Goal: Transaction & Acquisition: Obtain resource

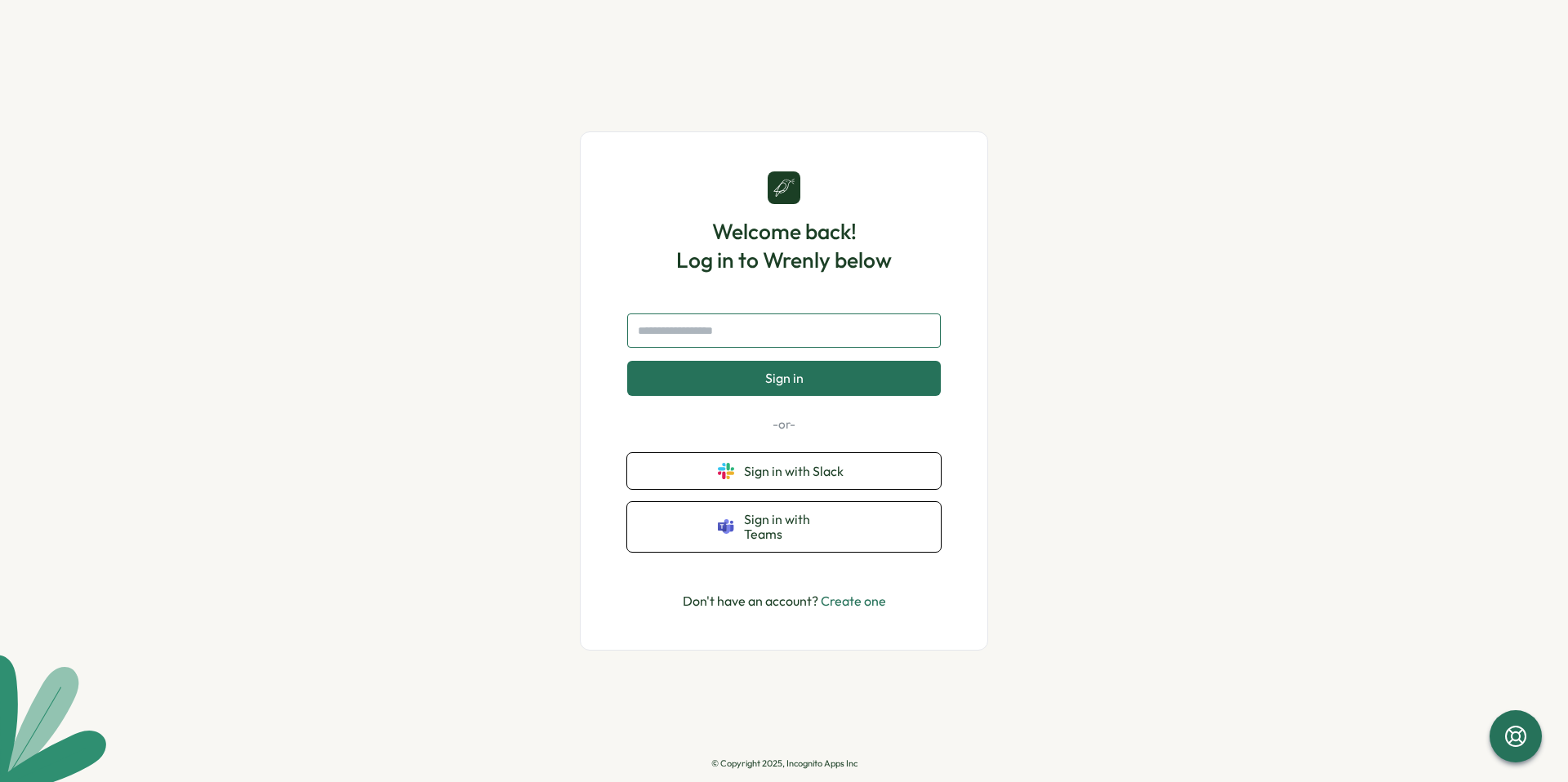
click at [703, 332] on input "text" at bounding box center [784, 330] width 313 height 34
click at [727, 338] on input "text" at bounding box center [784, 330] width 313 height 34
click at [793, 474] on span "Sign in with Slack" at bounding box center [797, 472] width 107 height 15
click at [691, 345] on input "text" at bounding box center [784, 330] width 313 height 34
type input "**********"
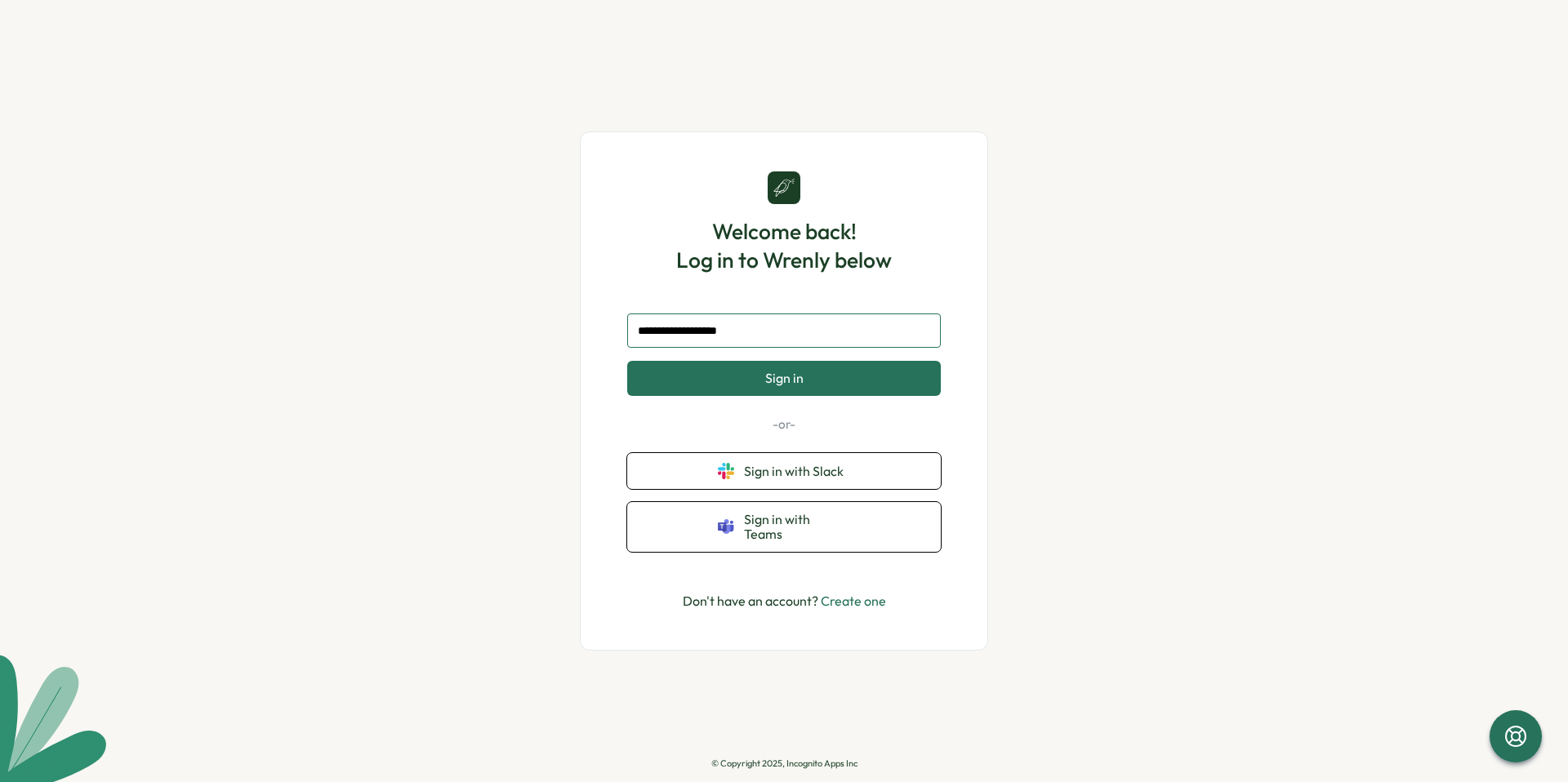
click at [627, 361] on button "Sign in" at bounding box center [784, 378] width 313 height 34
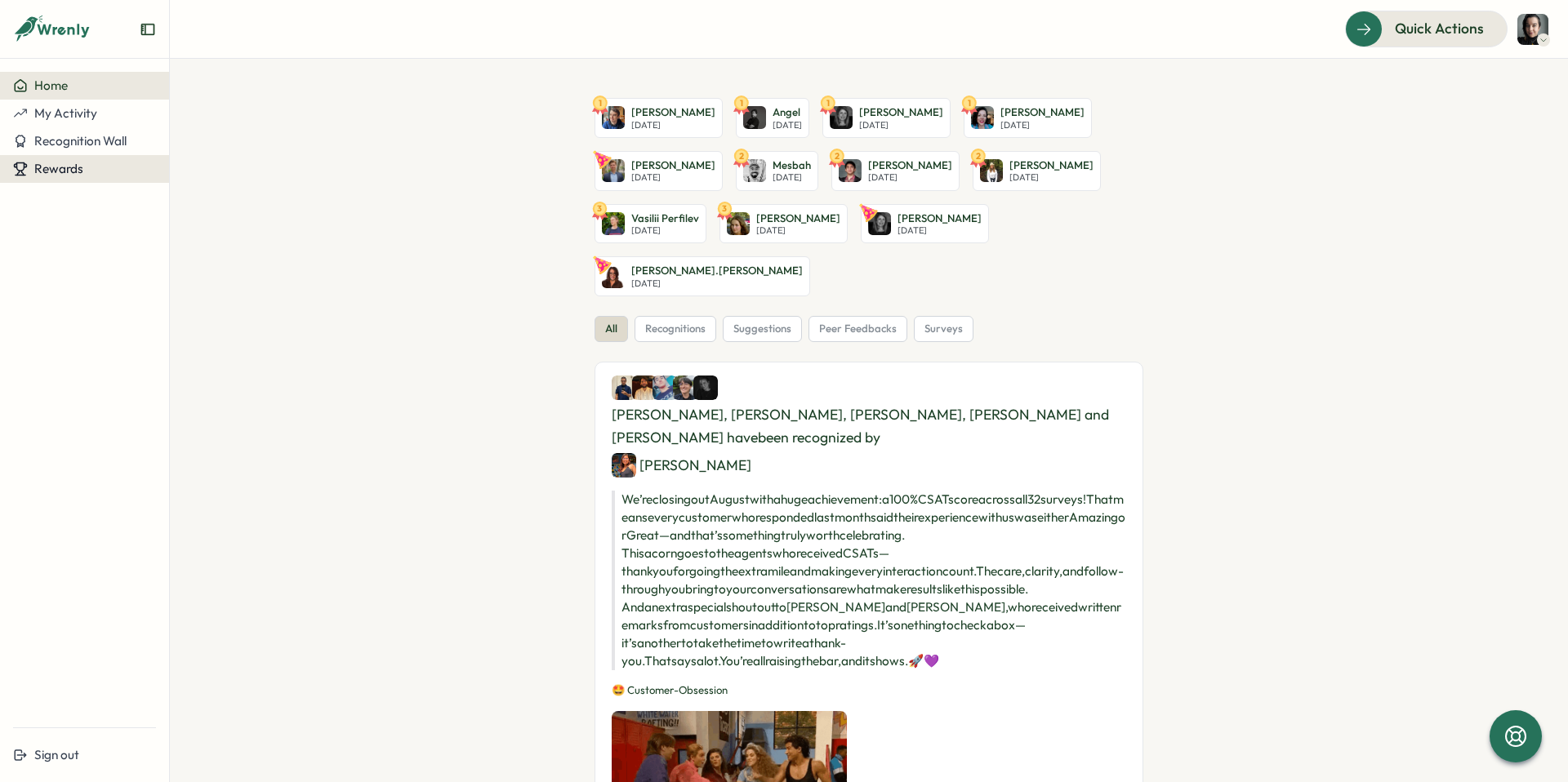
click at [82, 171] on div "Rewards" at bounding box center [84, 170] width 143 height 15
click at [228, 175] on div "Redeem Rewards" at bounding box center [221, 169] width 97 height 18
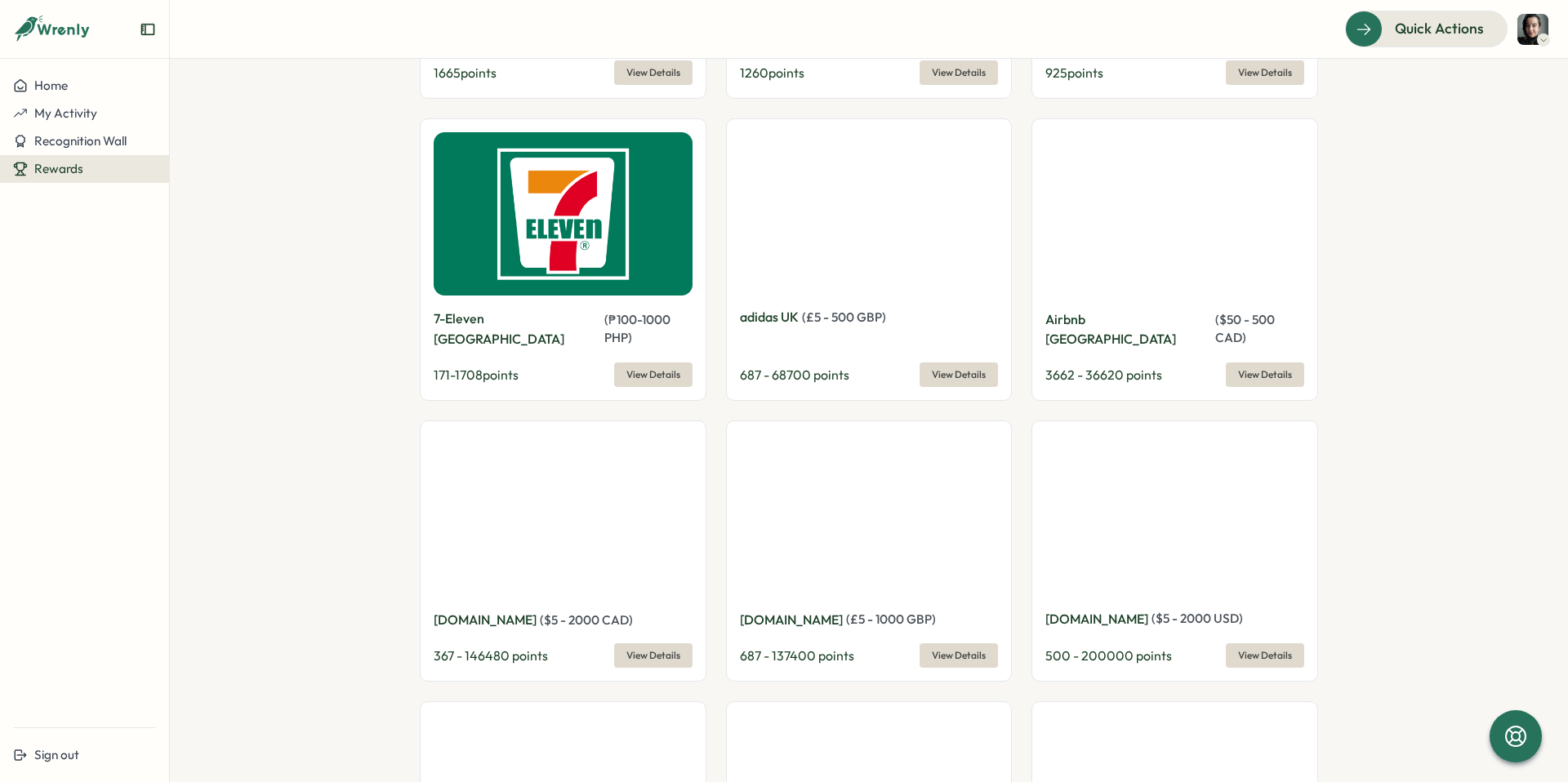
scroll to position [1616, 0]
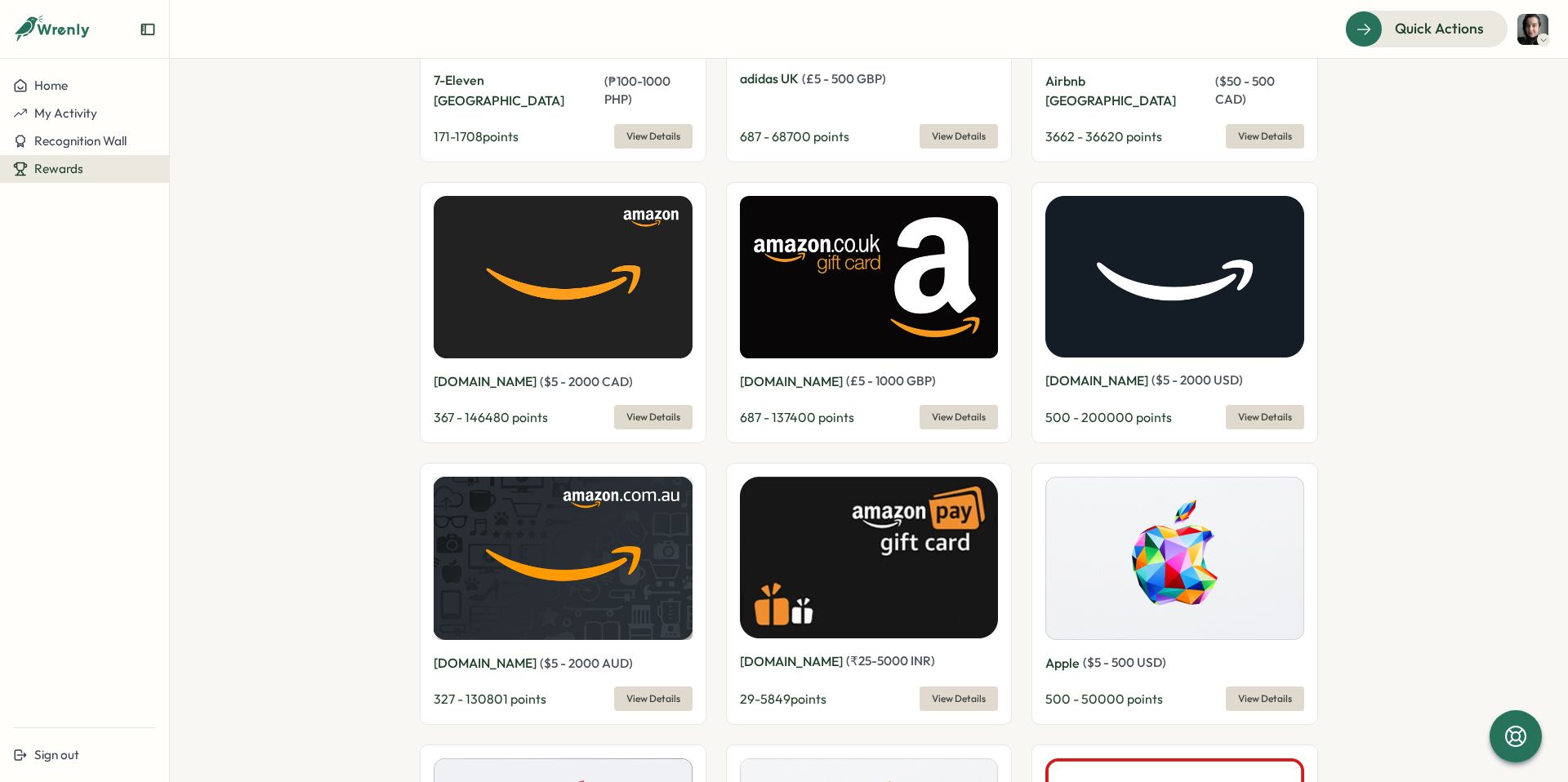
click at [632, 406] on span "View Details" at bounding box center [653, 417] width 54 height 23
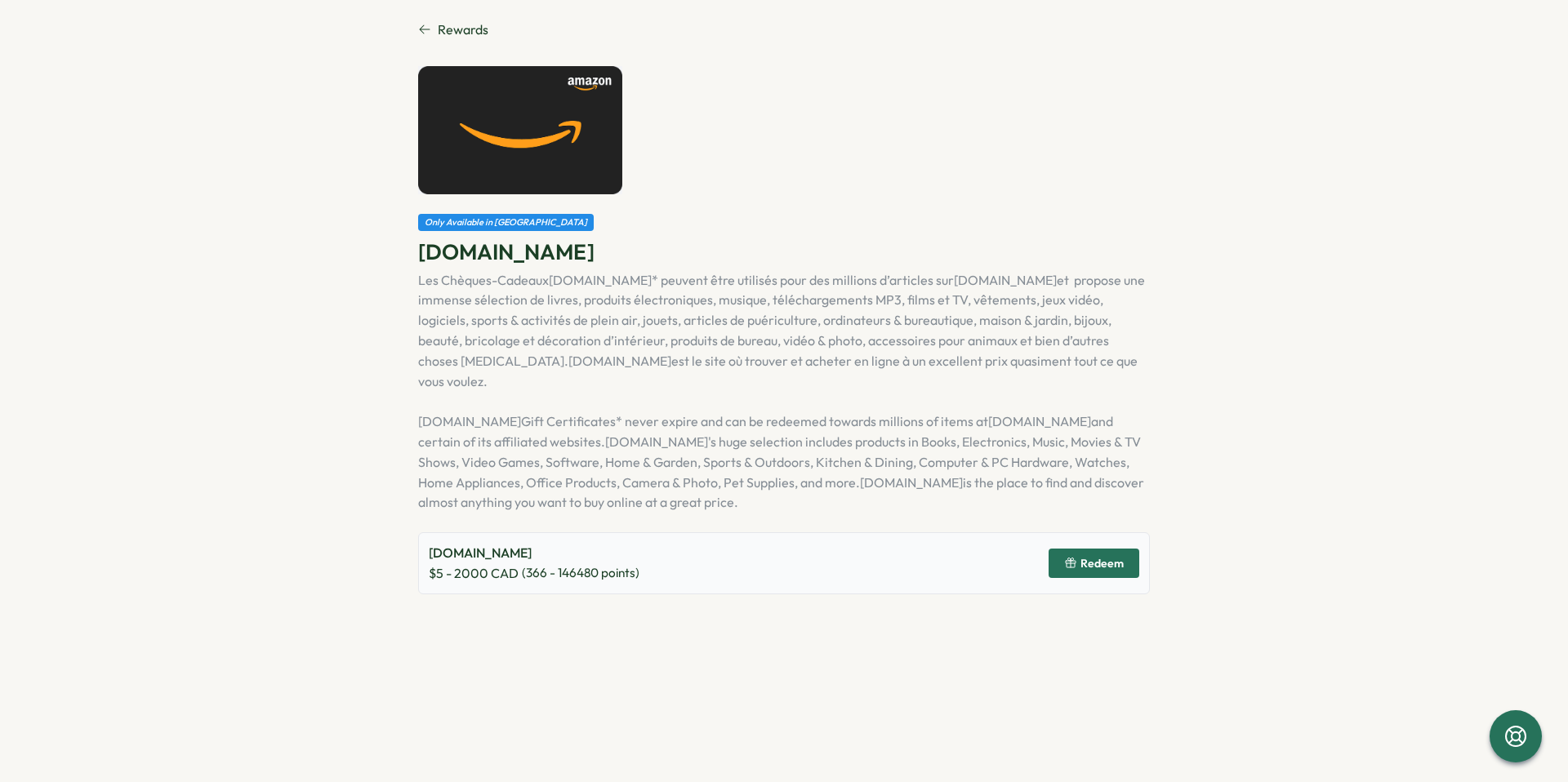
click at [1123, 558] on span "Redeem" at bounding box center [1102, 563] width 44 height 11
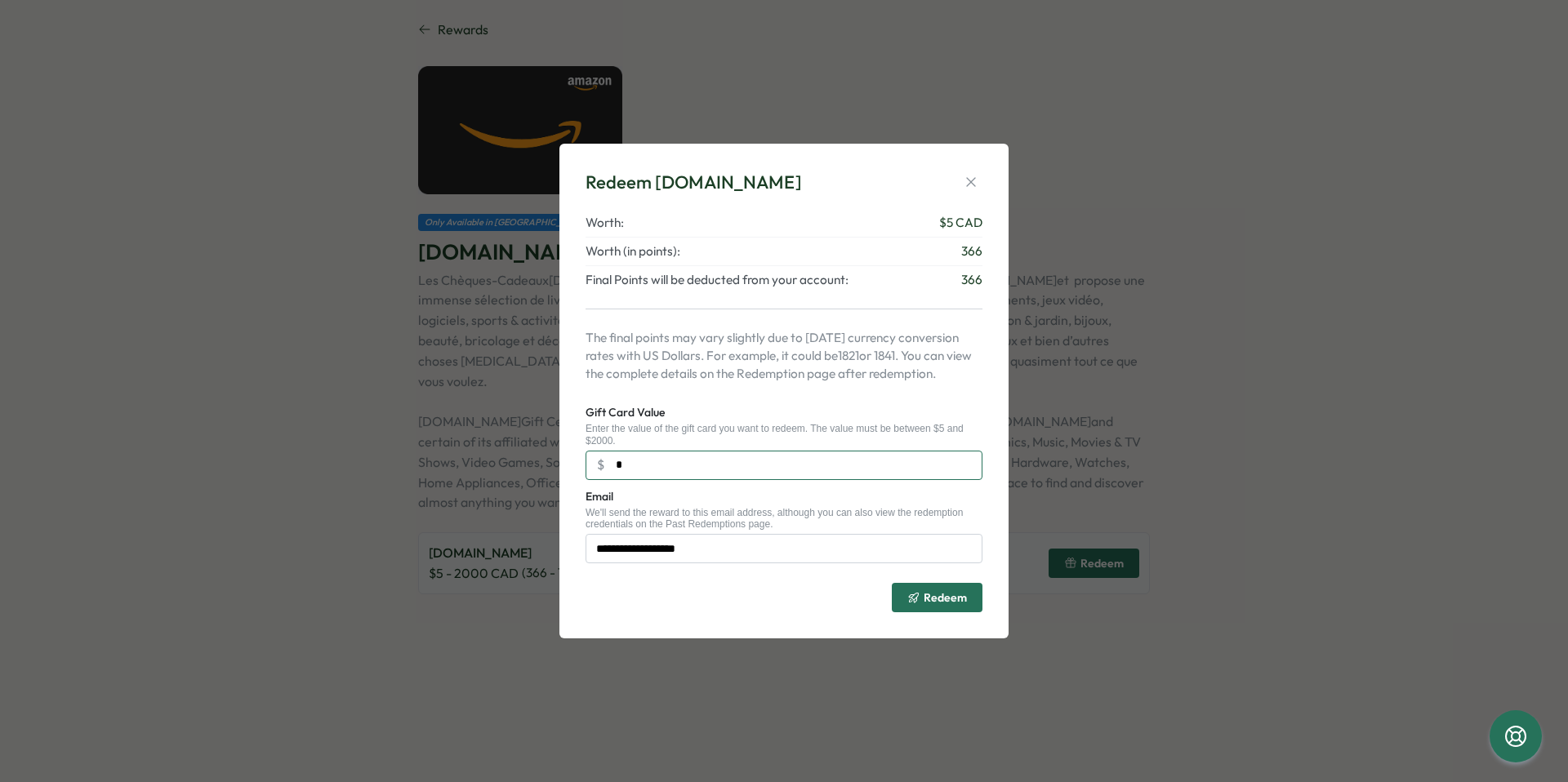
click at [651, 462] on input "*" at bounding box center [784, 466] width 397 height 30
drag, startPoint x: 727, startPoint y: 467, endPoint x: 602, endPoint y: 462, distance: 125.1
click at [610, 463] on input "*" at bounding box center [784, 466] width 397 height 30
type input "**"
click at [967, 183] on icon "button" at bounding box center [971, 183] width 17 height 17
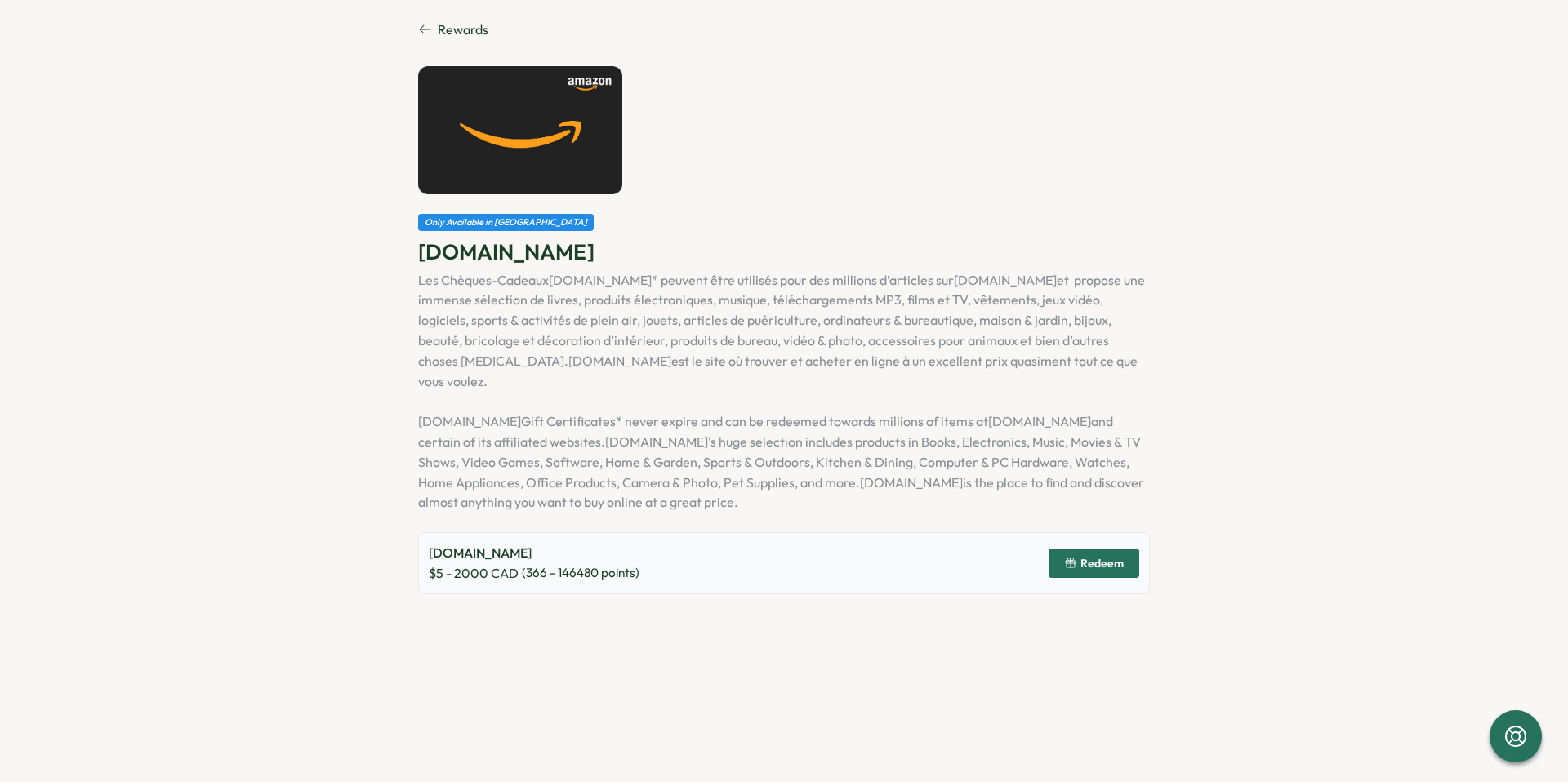
click at [462, 24] on span "Rewards" at bounding box center [462, 30] width 51 height 20
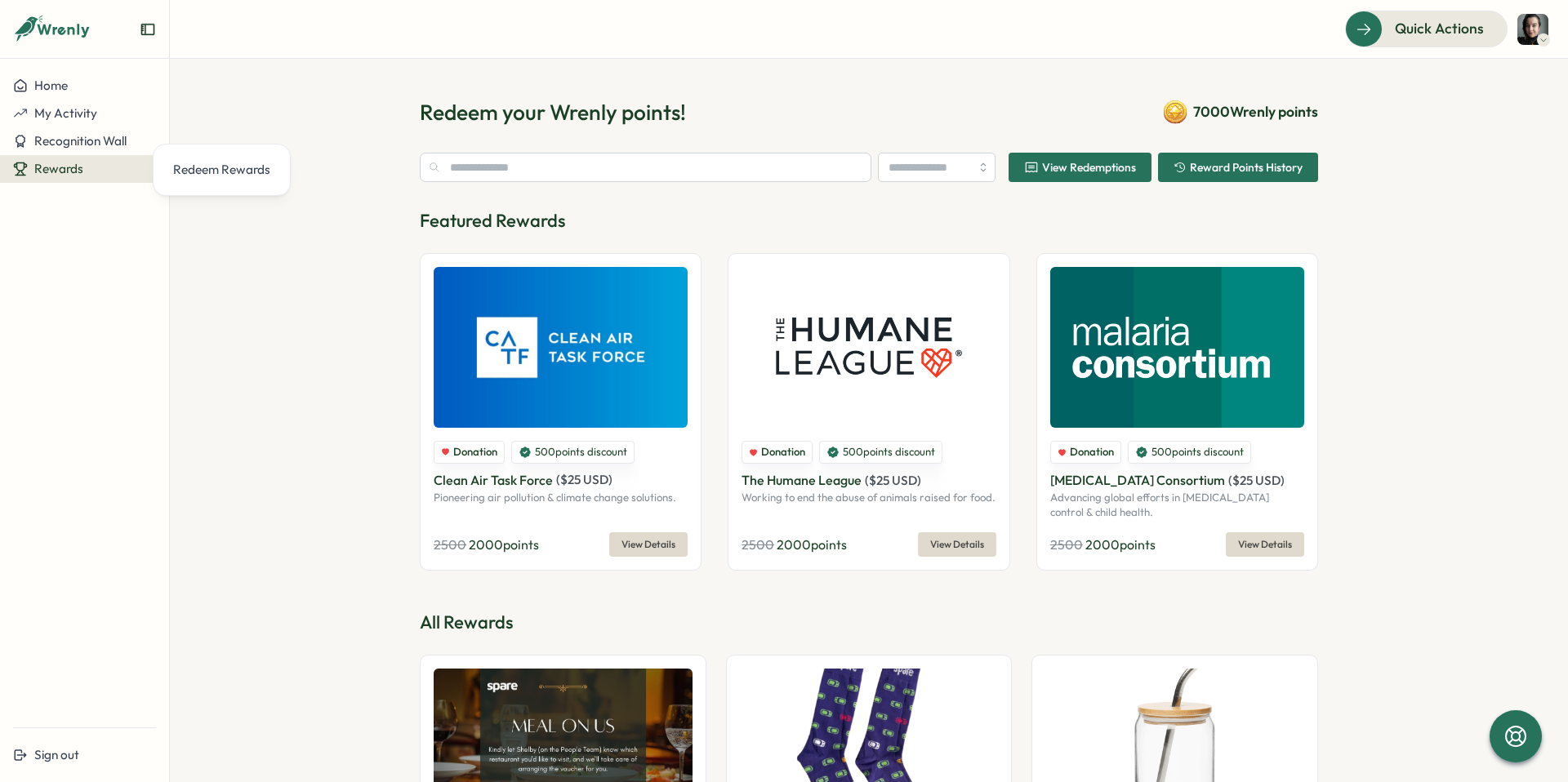
click at [1315, 165] on section "Redeem your Wrenly points! 7000 Wrenly points View Redemptions Reward Points Hi…" at bounding box center [868, 420] width 1398 height 724
click at [1300, 169] on button "Reward Points History" at bounding box center [1238, 168] width 160 height 30
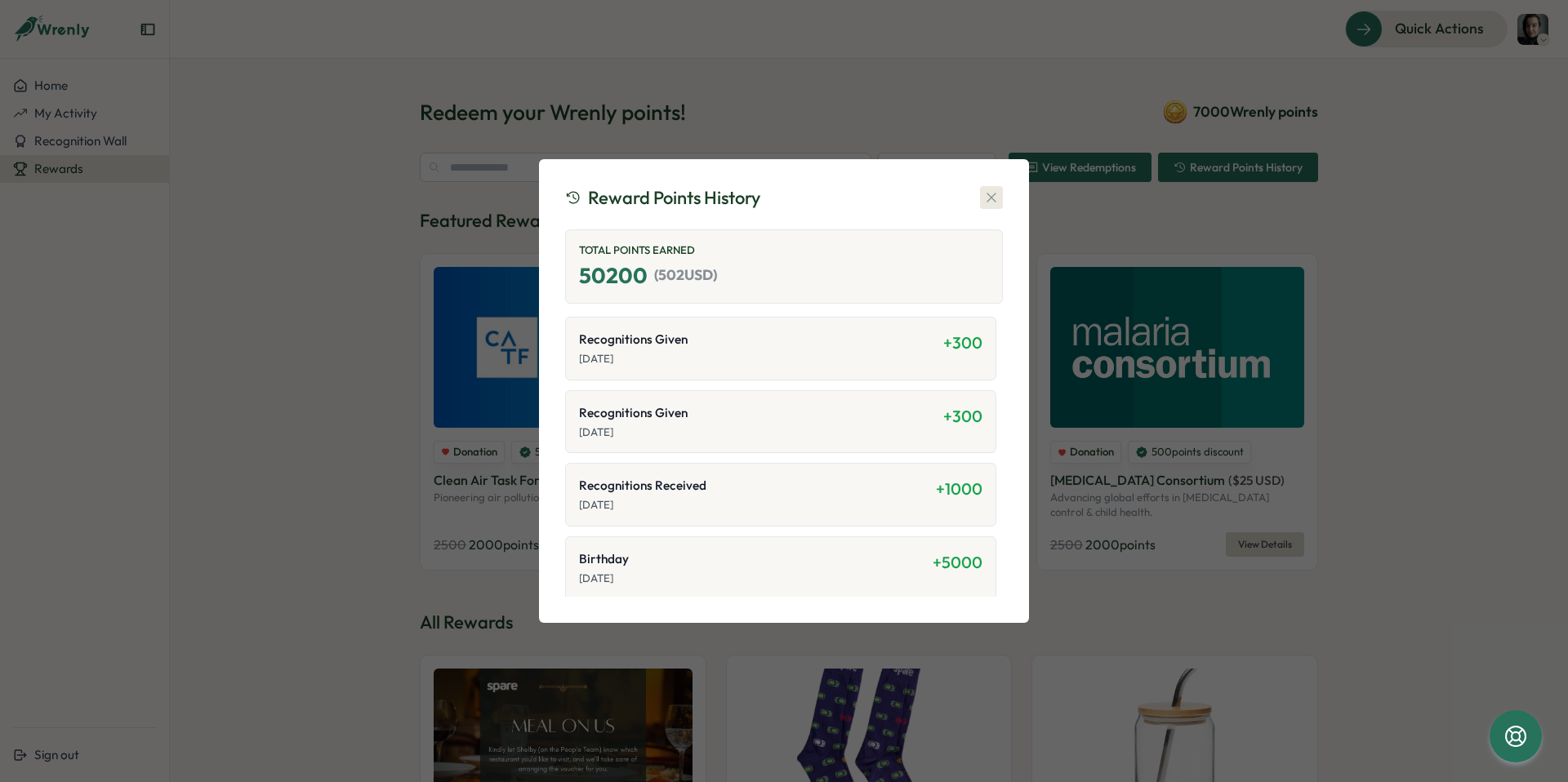
click at [993, 198] on icon "button" at bounding box center [992, 197] width 9 height 9
